Goal: Transaction & Acquisition: Purchase product/service

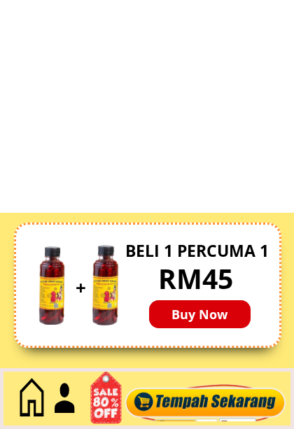
scroll to position [5261, 0]
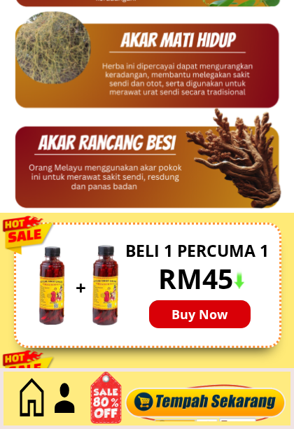
click at [197, 314] on p "Buy Now" at bounding box center [199, 314] width 101 height 28
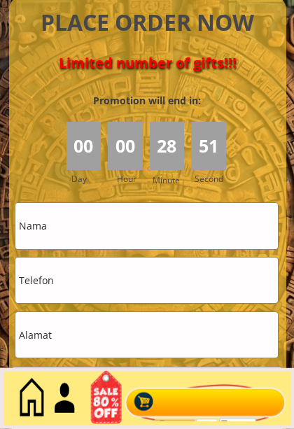
scroll to position [6230, 0]
click at [65, 222] on input "text" at bounding box center [146, 225] width 262 height 45
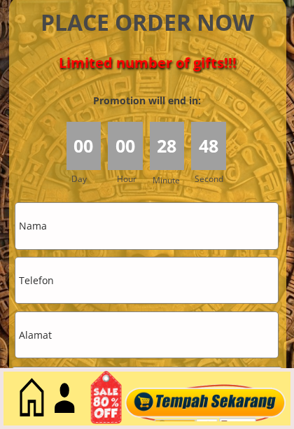
click at [57, 232] on input "text" at bounding box center [146, 225] width 262 height 45
click at [49, 229] on input "text" at bounding box center [146, 225] width 262 height 45
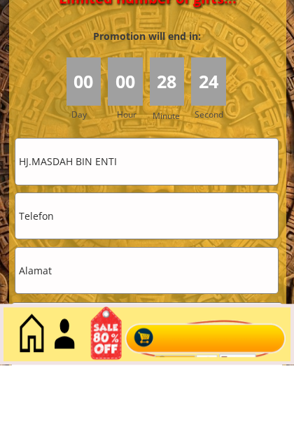
type input "HJ.MASDAH BIN ENTI"
click at [37, 257] on input "tel" at bounding box center [146, 279] width 262 height 45
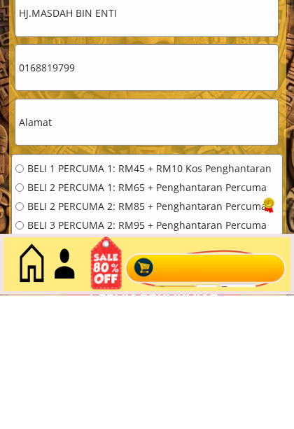
scroll to position [6314, 0]
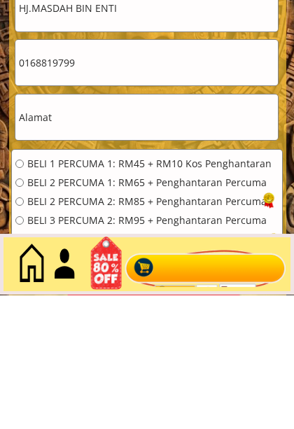
type input "0168819799"
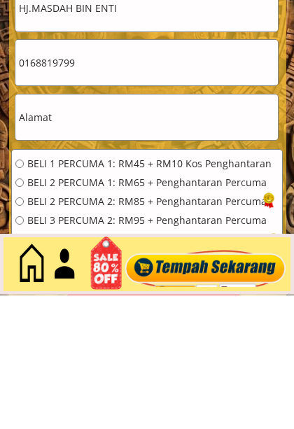
click at [194, 229] on input "text" at bounding box center [146, 251] width 262 height 45
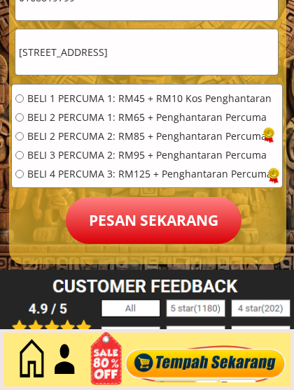
scroll to position [6486, 0]
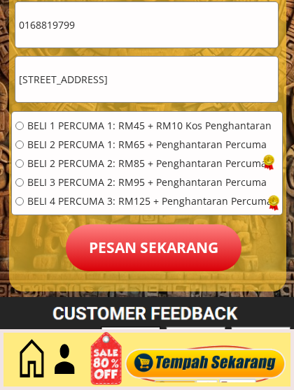
click button "submit" at bounding box center [0, 0] width 0 height 0
click at [30, 87] on input "[STREET_ADDRESS]" at bounding box center [146, 79] width 262 height 45
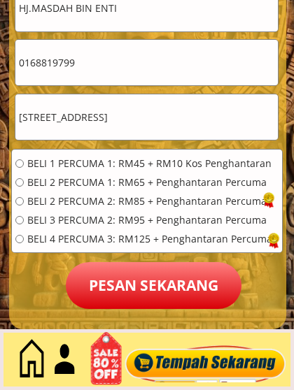
scroll to position [6447, 0]
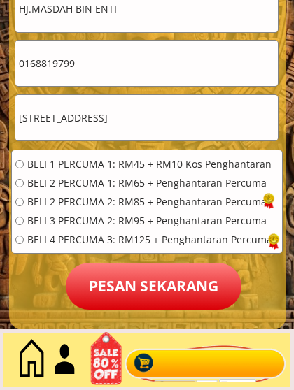
type input "[STREET_ADDRESS]"
click at [22, 166] on input "radio" at bounding box center [19, 164] width 8 height 8
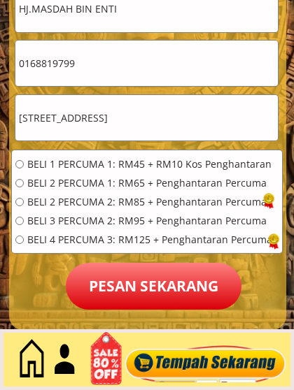
radio input "true"
click at [207, 289] on p "Pesan sekarang" at bounding box center [154, 286] width 176 height 47
